Goal: Communication & Community: Answer question/provide support

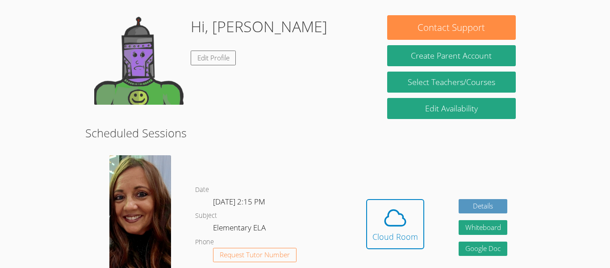
scroll to position [197, 0]
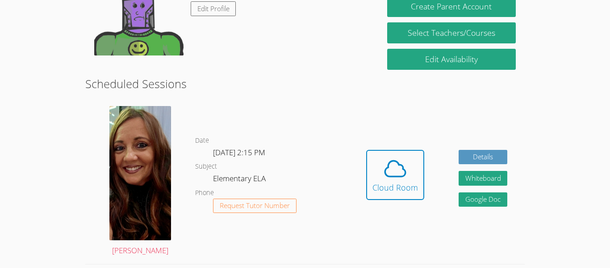
scroll to position [197, 0]
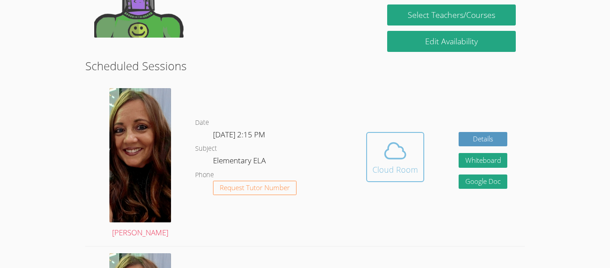
click at [393, 148] on icon at bounding box center [395, 150] width 25 height 25
click at [396, 156] on icon at bounding box center [395, 150] width 25 height 25
click at [400, 163] on icon at bounding box center [395, 150] width 25 height 25
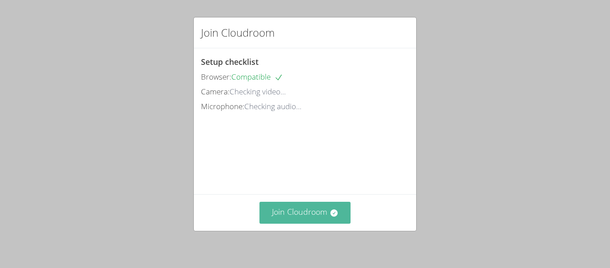
click at [317, 210] on button "Join Cloudroom" at bounding box center [306, 213] width 92 height 22
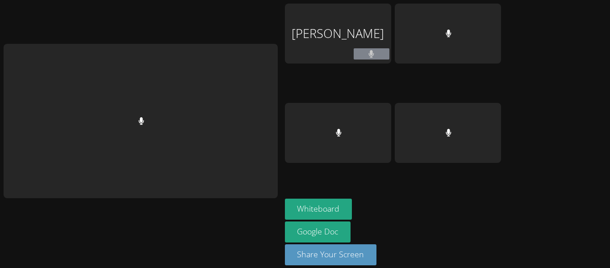
click at [241, 56] on div at bounding box center [141, 121] width 274 height 154
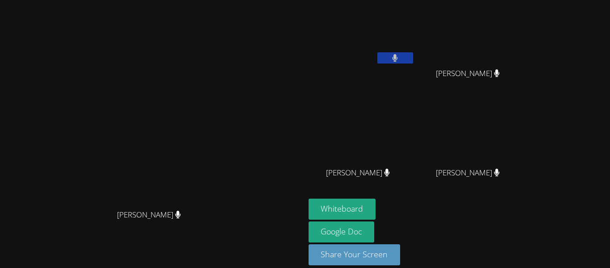
click at [415, 25] on video at bounding box center [362, 34] width 106 height 60
click at [415, 28] on video at bounding box center [362, 34] width 106 height 60
click at [413, 63] on button at bounding box center [396, 57] width 36 height 11
click at [413, 59] on button at bounding box center [396, 57] width 36 height 11
click at [376, 213] on button "Whiteboard" at bounding box center [342, 208] width 67 height 21
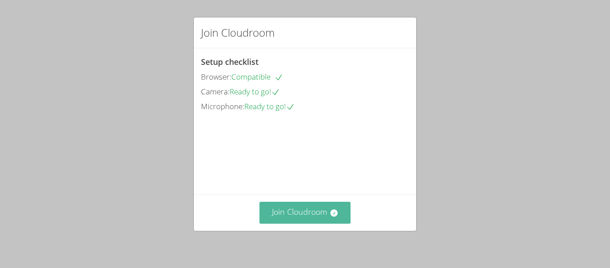
click at [329, 216] on button "Join Cloudroom" at bounding box center [306, 213] width 92 height 22
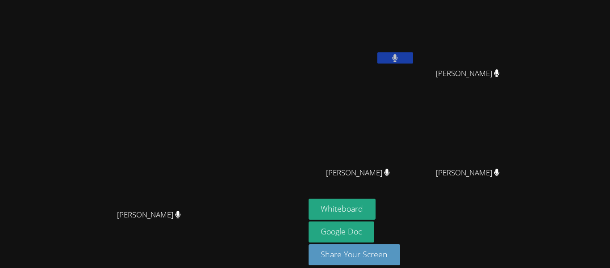
click at [415, 67] on div "Gabriel Cervantes Rodriguez" at bounding box center [362, 36] width 106 height 64
click at [413, 62] on button at bounding box center [396, 57] width 36 height 11
click at [403, 11] on video at bounding box center [362, 34] width 106 height 60
click at [415, 60] on video at bounding box center [362, 34] width 106 height 60
click at [413, 57] on button at bounding box center [396, 57] width 36 height 11
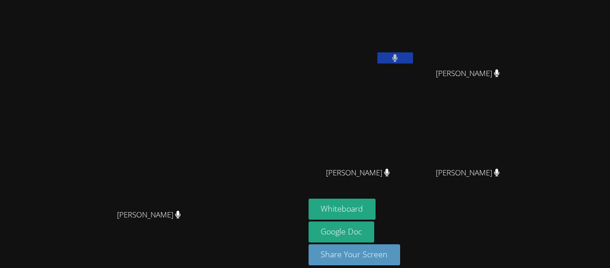
click at [390, 173] on span "[PERSON_NAME]" at bounding box center [358, 172] width 64 height 13
click at [390, 172] on span "[PERSON_NAME]" at bounding box center [358, 172] width 64 height 13
click at [390, 174] on icon at bounding box center [387, 172] width 6 height 8
click at [390, 176] on icon at bounding box center [387, 172] width 5 height 8
click at [390, 175] on icon at bounding box center [387, 172] width 6 height 8
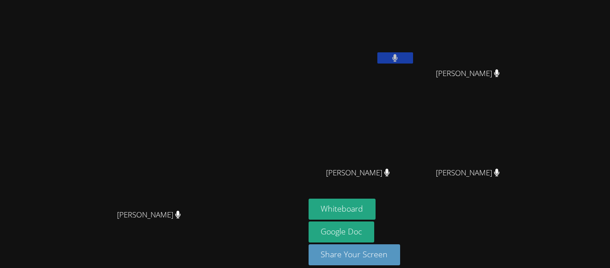
click at [390, 177] on span "[PERSON_NAME]" at bounding box center [358, 172] width 64 height 13
drag, startPoint x: 433, startPoint y: 173, endPoint x: 405, endPoint y: 182, distance: 29.0
click at [405, 182] on div "[PERSON_NAME]" at bounding box center [362, 181] width 106 height 36
click at [399, 178] on div at bounding box center [399, 178] width 0 height 0
click at [179, 0] on div at bounding box center [89, 0] width 179 height 0
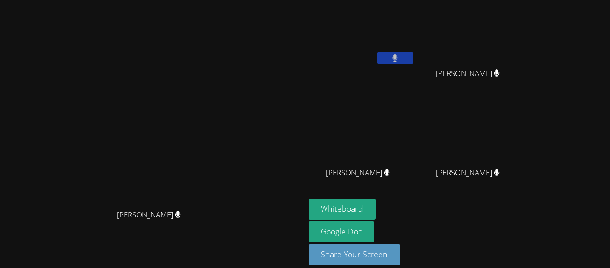
click at [179, 0] on div at bounding box center [89, 0] width 179 height 0
click at [471, 0] on div "Close" at bounding box center [305, 0] width 610 height 0
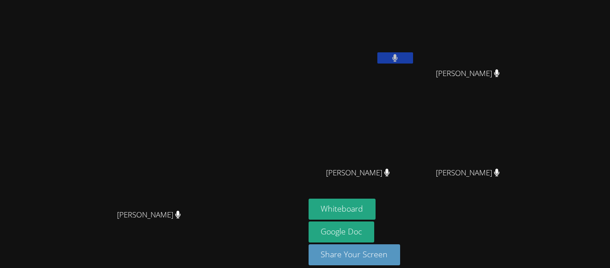
click at [500, 72] on icon at bounding box center [497, 73] width 5 height 8
click at [525, 75] on div "[PERSON_NAME]" at bounding box center [472, 81] width 106 height 36
click at [500, 76] on icon at bounding box center [497, 73] width 6 height 8
drag, startPoint x: 507, startPoint y: 73, endPoint x: 596, endPoint y: 73, distance: 88.9
click at [525, 73] on div "[PERSON_NAME]" at bounding box center [472, 81] width 106 height 36
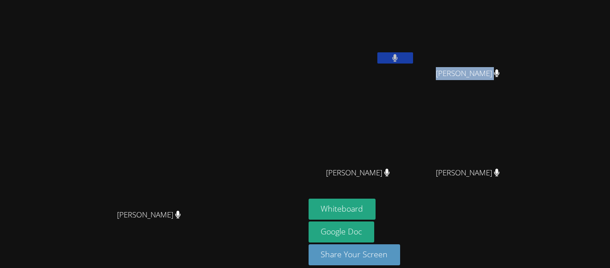
click at [590, 79] on div at bounding box center [590, 79] width 0 height 0
click at [179, 0] on div at bounding box center [89, 0] width 179 height 0
click at [556, 0] on div "Close" at bounding box center [305, 0] width 610 height 0
click at [525, 143] on video at bounding box center [472, 133] width 106 height 60
click at [525, 174] on div "[PERSON_NAME]" at bounding box center [472, 181] width 106 height 36
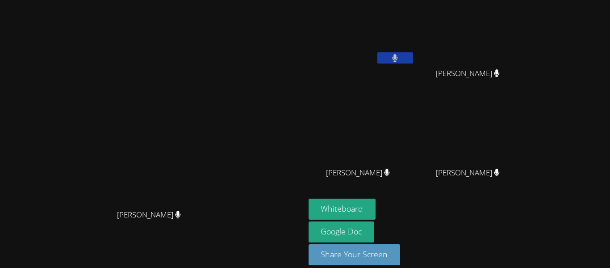
click at [525, 155] on video at bounding box center [472, 133] width 106 height 60
click at [500, 172] on span "[PERSON_NAME]" at bounding box center [468, 172] width 64 height 13
click at [500, 177] on span "[PERSON_NAME]" at bounding box center [468, 172] width 64 height 13
click at [398, 57] on icon at bounding box center [395, 58] width 5 height 8
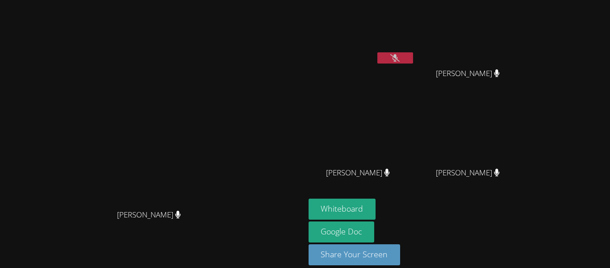
click at [413, 55] on button at bounding box center [396, 57] width 36 height 11
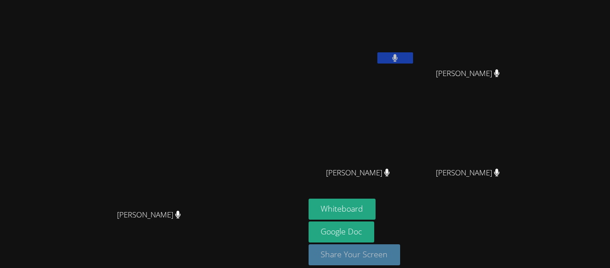
click at [401, 249] on button "Share Your Screen" at bounding box center [355, 254] width 92 height 21
click at [504, 215] on div "Whiteboard Google Doc Share Your Screen Loading..." at bounding box center [417, 235] width 216 height 75
click at [502, 211] on div "Whiteboard Google Doc Share Your Screen Loading..." at bounding box center [417, 235] width 216 height 75
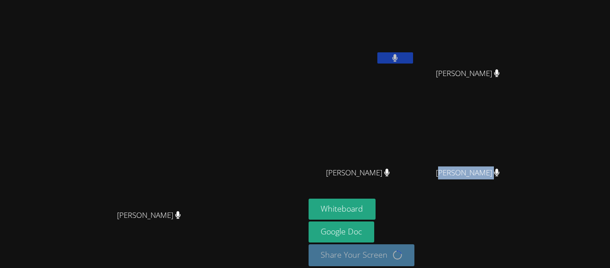
drag, startPoint x: 524, startPoint y: 171, endPoint x: 575, endPoint y: 173, distance: 51.0
click at [500, 173] on span "[PERSON_NAME]" at bounding box center [468, 172] width 64 height 13
drag, startPoint x: 516, startPoint y: 170, endPoint x: 599, endPoint y: 171, distance: 82.7
click at [525, 171] on div "[PERSON_NAME]" at bounding box center [472, 181] width 106 height 36
click at [375, 238] on link "Google Doc" at bounding box center [342, 231] width 66 height 21
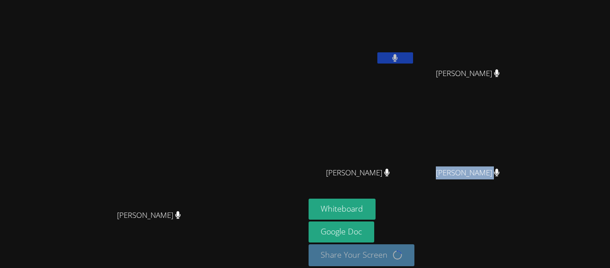
click at [397, 178] on div at bounding box center [397, 178] width 0 height 0
click at [179, 0] on div at bounding box center [89, 0] width 179 height 0
click at [548, 0] on div "Close" at bounding box center [305, 0] width 610 height 0
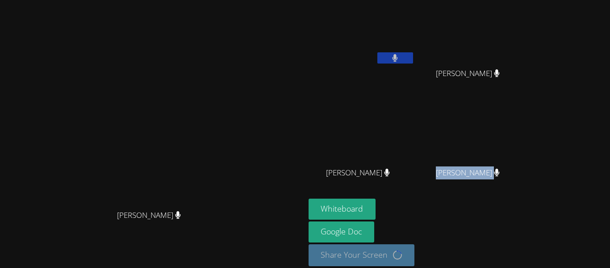
click at [500, 197] on div "Gabriel Cervantes Rodriguez Arely Gutierrez Cisneros Arely Gutierrez Cisneros A…" at bounding box center [417, 101] width 216 height 195
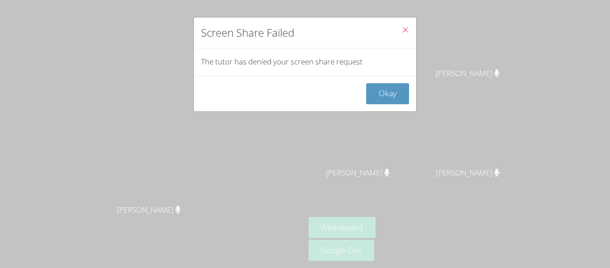
click at [403, 27] on icon "Close" at bounding box center [406, 30] width 8 height 8
click at [405, 30] on icon "Close" at bounding box center [406, 30] width 8 height 8
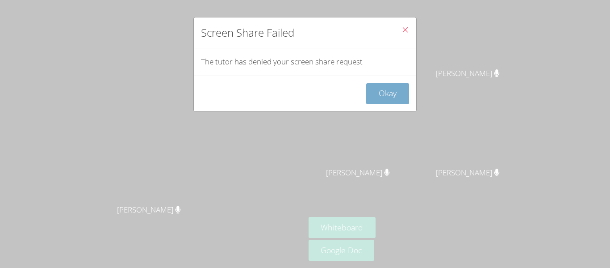
click at [396, 97] on button "Okay" at bounding box center [387, 93] width 43 height 21
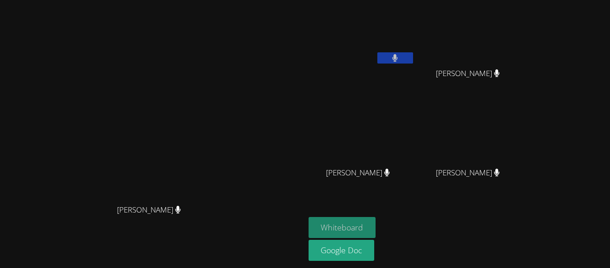
click at [376, 226] on button "Whiteboard" at bounding box center [342, 227] width 67 height 21
click at [376, 232] on button "Whiteboard" at bounding box center [342, 227] width 67 height 21
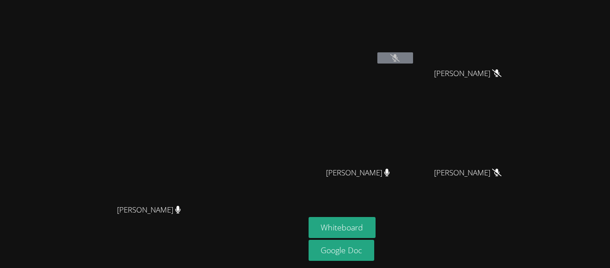
click at [502, 170] on icon at bounding box center [497, 172] width 9 height 8
click at [413, 56] on button at bounding box center [396, 57] width 36 height 11
click at [413, 58] on button at bounding box center [396, 57] width 36 height 11
click at [413, 62] on button at bounding box center [396, 57] width 36 height 11
click at [413, 56] on button at bounding box center [396, 57] width 36 height 11
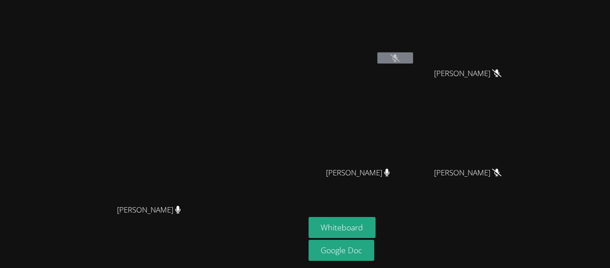
click at [400, 59] on icon at bounding box center [395, 58] width 9 height 8
click at [400, 54] on icon at bounding box center [395, 58] width 9 height 8
click at [413, 59] on button at bounding box center [396, 57] width 36 height 11
click at [413, 56] on button at bounding box center [396, 57] width 36 height 11
click at [413, 57] on button at bounding box center [396, 57] width 36 height 11
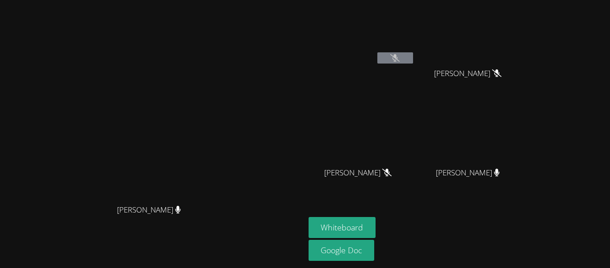
click at [400, 57] on icon at bounding box center [395, 58] width 9 height 8
drag, startPoint x: 476, startPoint y: 57, endPoint x: 477, endPoint y: 74, distance: 17.0
click at [415, 74] on div "[PERSON_NAME]" at bounding box center [362, 52] width 106 height 96
click at [413, 53] on button at bounding box center [396, 57] width 36 height 11
click at [413, 52] on div at bounding box center [396, 58] width 36 height 13
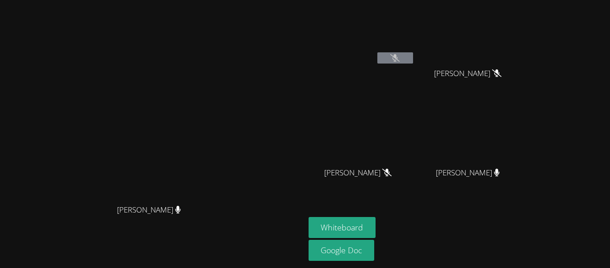
click at [413, 53] on button at bounding box center [396, 57] width 36 height 11
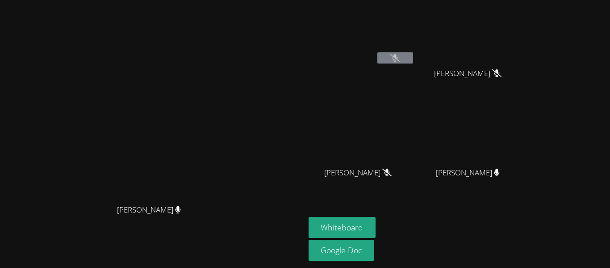
click at [413, 53] on button at bounding box center [396, 57] width 36 height 11
click at [400, 60] on icon at bounding box center [395, 58] width 9 height 8
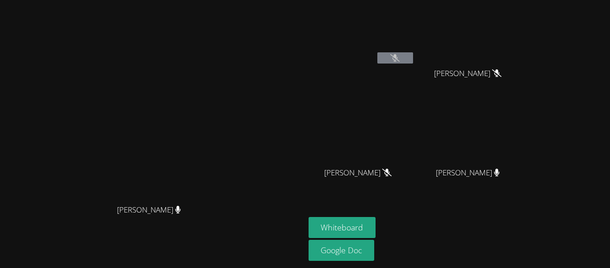
click at [413, 59] on button at bounding box center [396, 57] width 36 height 11
click at [413, 56] on button at bounding box center [396, 57] width 36 height 11
click at [392, 167] on span "[PERSON_NAME]" at bounding box center [357, 172] width 67 height 13
click at [415, 51] on video at bounding box center [362, 34] width 106 height 60
click at [400, 55] on icon at bounding box center [395, 58] width 9 height 8
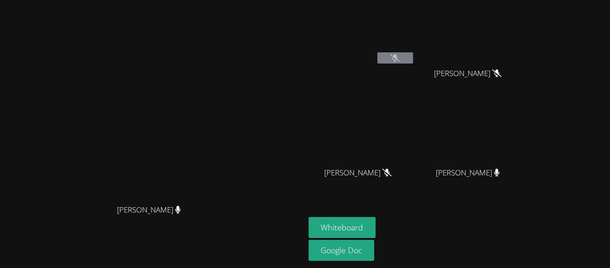
click at [400, 59] on icon at bounding box center [395, 58] width 9 height 8
click at [415, 69] on div "[PERSON_NAME]" at bounding box center [362, 52] width 106 height 96
click at [415, 72] on div "[PERSON_NAME]" at bounding box center [362, 52] width 106 height 96
click at [415, 71] on div "[PERSON_NAME]" at bounding box center [362, 52] width 106 height 96
click at [400, 56] on icon at bounding box center [395, 58] width 9 height 8
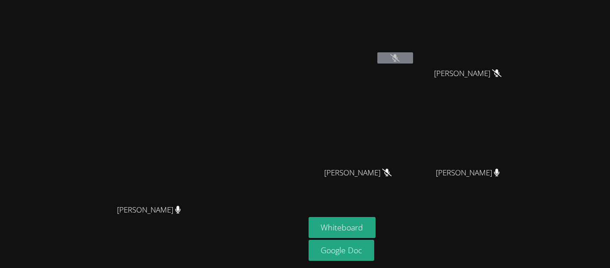
click at [400, 56] on icon at bounding box center [395, 58] width 9 height 8
click at [413, 52] on button at bounding box center [396, 57] width 36 height 11
click at [413, 55] on button at bounding box center [396, 57] width 36 height 11
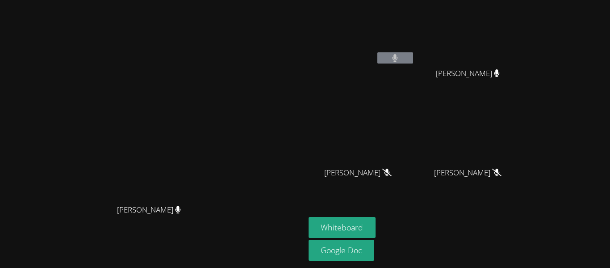
click at [413, 61] on button at bounding box center [396, 57] width 36 height 11
click at [525, 28] on video at bounding box center [472, 34] width 106 height 60
click at [525, 109] on video at bounding box center [472, 133] width 106 height 60
click at [525, 52] on video at bounding box center [472, 34] width 106 height 60
click at [415, 134] on video at bounding box center [362, 133] width 106 height 60
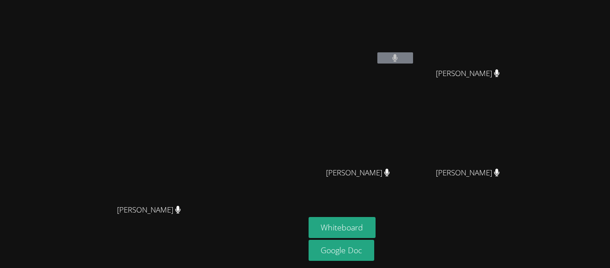
drag, startPoint x: 456, startPoint y: 134, endPoint x: 554, endPoint y: 69, distance: 117.4
click at [525, 69] on div "Gabriel Cervantes Rodriguez Chanh Nguyen Chanh Nguyen Arman Singh Arman Singh A…" at bounding box center [417, 101] width 216 height 195
drag, startPoint x: 553, startPoint y: 51, endPoint x: 549, endPoint y: 64, distance: 13.6
click at [525, 64] on div "Chanh Nguyen Chanh Nguyen" at bounding box center [472, 52] width 106 height 96
click at [413, 54] on button at bounding box center [396, 57] width 36 height 11
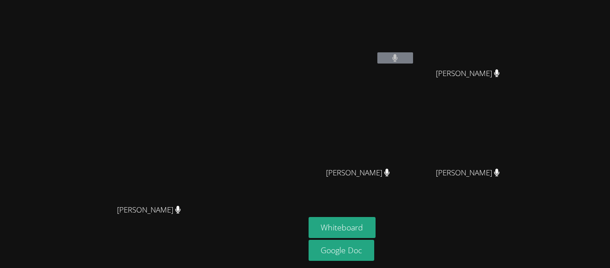
click at [413, 55] on button at bounding box center [396, 57] width 36 height 11
click at [500, 175] on span "[PERSON_NAME]" at bounding box center [468, 172] width 64 height 13
click at [500, 169] on span "[PERSON_NAME]" at bounding box center [468, 172] width 64 height 13
click at [525, 153] on video at bounding box center [472, 133] width 106 height 60
click at [525, 128] on video at bounding box center [472, 133] width 106 height 60
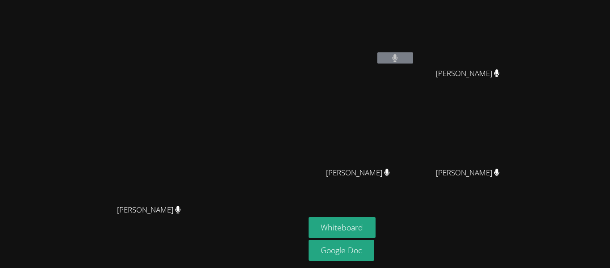
click at [525, 120] on video at bounding box center [472, 133] width 106 height 60
click at [525, 104] on video at bounding box center [472, 133] width 106 height 60
click at [525, 99] on div "Gabriel Cervantes Rodriguez Chanh Nguyen Chanh Nguyen Arman Singh Arman Singh A…" at bounding box center [417, 101] width 216 height 195
click at [525, 160] on video at bounding box center [472, 133] width 106 height 60
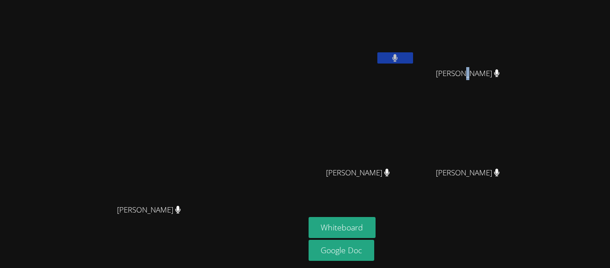
click at [525, 160] on video at bounding box center [472, 133] width 106 height 60
drag, startPoint x: 547, startPoint y: 160, endPoint x: 564, endPoint y: -25, distance: 185.8
click at [564, 0] on html "Kimberly Sibley Kimberly Sibley Gabriel Cervantes Rodriguez Chanh Nguyen Chanh …" at bounding box center [305, 134] width 610 height 268
click at [415, 175] on div "[PERSON_NAME]" at bounding box center [362, 181] width 106 height 36
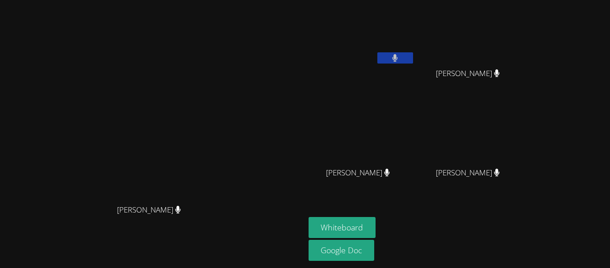
click at [413, 56] on button at bounding box center [396, 57] width 36 height 11
click at [413, 55] on button at bounding box center [396, 57] width 36 height 11
click at [376, 227] on button "Whiteboard" at bounding box center [342, 227] width 67 height 21
click at [413, 58] on button at bounding box center [396, 57] width 36 height 11
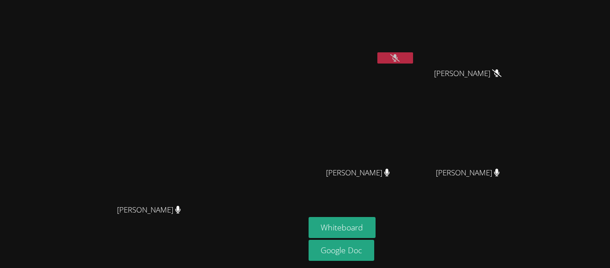
click at [413, 57] on button at bounding box center [396, 57] width 36 height 11
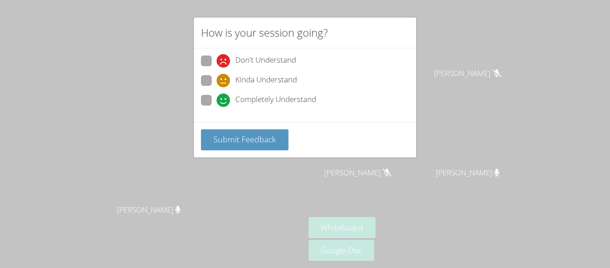
click at [200, 101] on div "Don't Understand Kinda Understand Completely Understand" at bounding box center [305, 84] width 223 height 73
click at [217, 107] on span at bounding box center [217, 107] width 0 height 0
click at [217, 101] on input "Completely Understand" at bounding box center [221, 99] width 8 height 8
radio input "true"
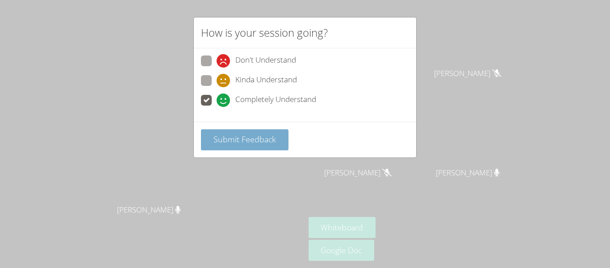
click at [251, 146] on button "Submit Feedback" at bounding box center [245, 139] width 88 height 21
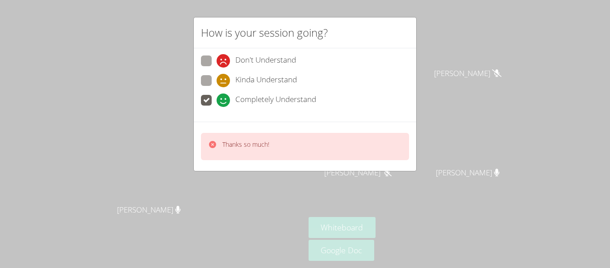
click at [251, 146] on p "Thanks so much!" at bounding box center [246, 144] width 47 height 9
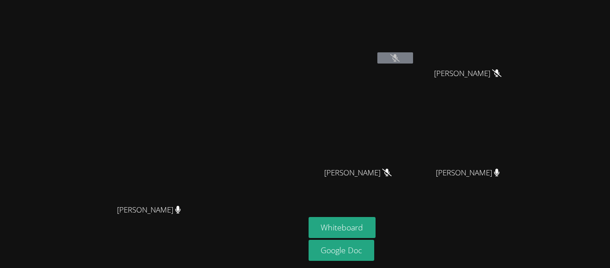
click at [400, 57] on icon at bounding box center [395, 58] width 9 height 8
click at [413, 57] on button at bounding box center [396, 57] width 36 height 11
click at [413, 59] on button at bounding box center [396, 57] width 36 height 11
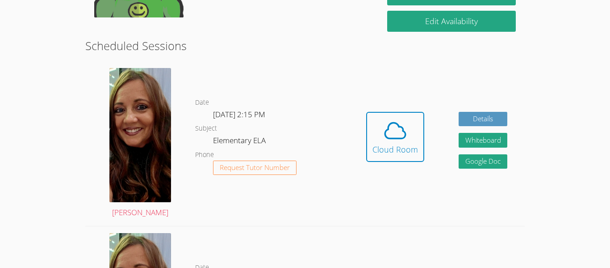
scroll to position [223, 0]
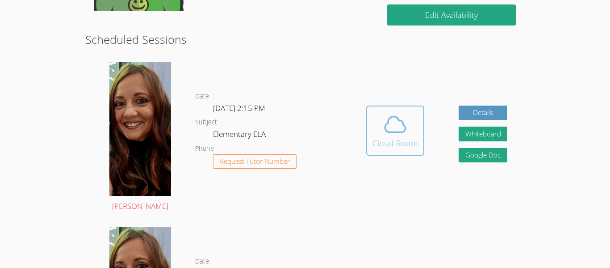
click at [394, 130] on icon at bounding box center [395, 124] width 25 height 25
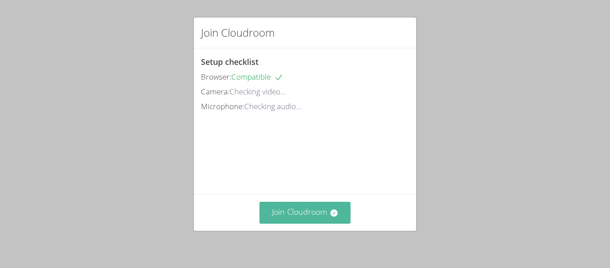
click at [335, 207] on button "Join Cloudroom" at bounding box center [306, 213] width 92 height 22
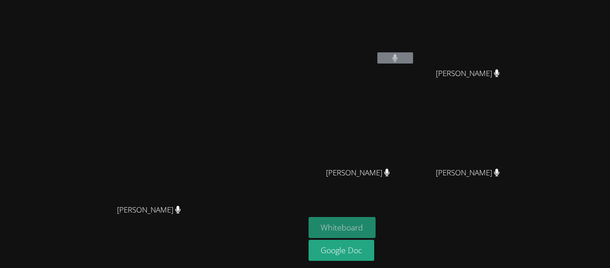
click at [376, 225] on button "Whiteboard" at bounding box center [342, 227] width 67 height 21
